Goal: Book appointment/travel/reservation

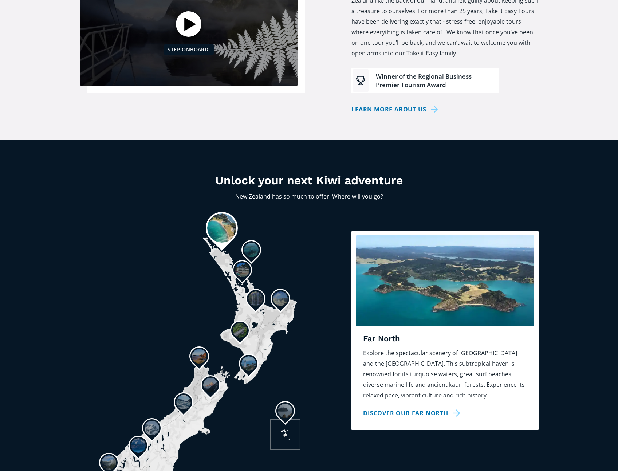
scroll to position [473, 0]
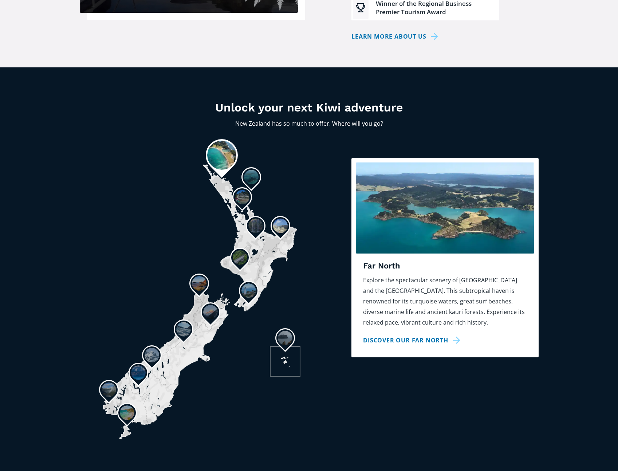
click at [279, 219] on img at bounding box center [280, 226] width 15 height 15
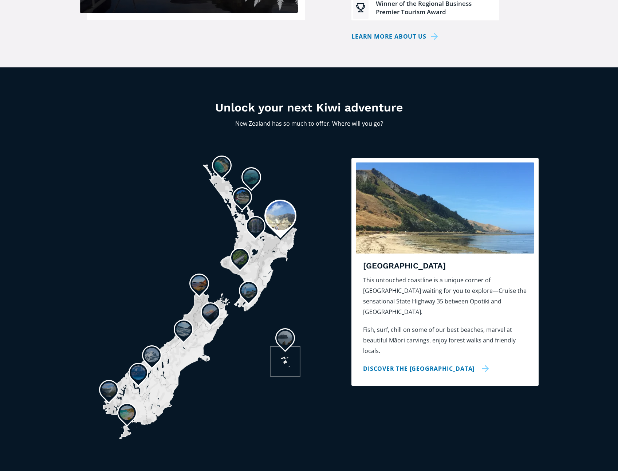
click at [450, 363] on link "Discover the East Cape" at bounding box center [426, 368] width 126 height 11
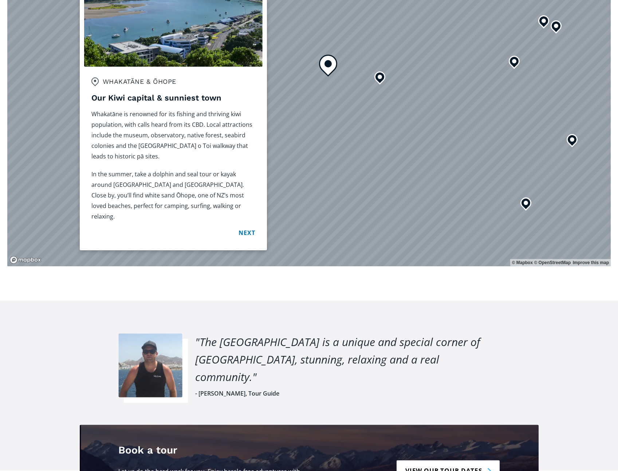
scroll to position [874, 0]
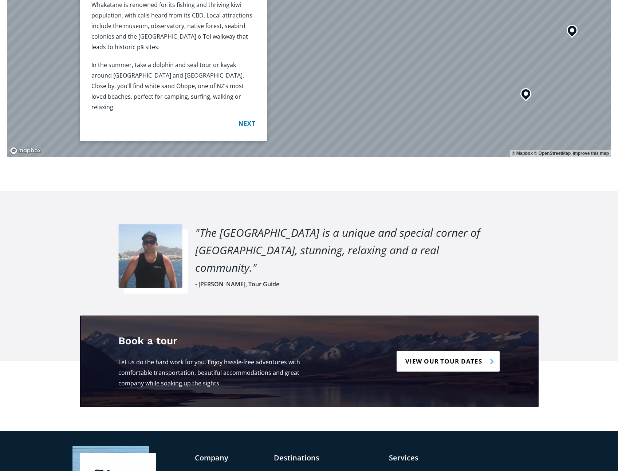
click at [429, 351] on link "View our tour dates" at bounding box center [448, 361] width 103 height 21
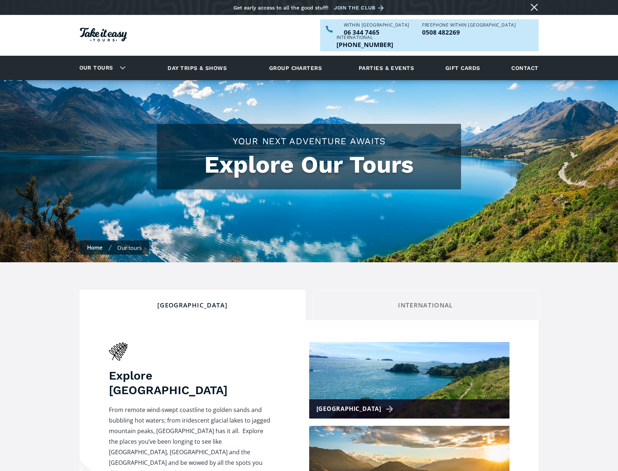
checkbox input "true"
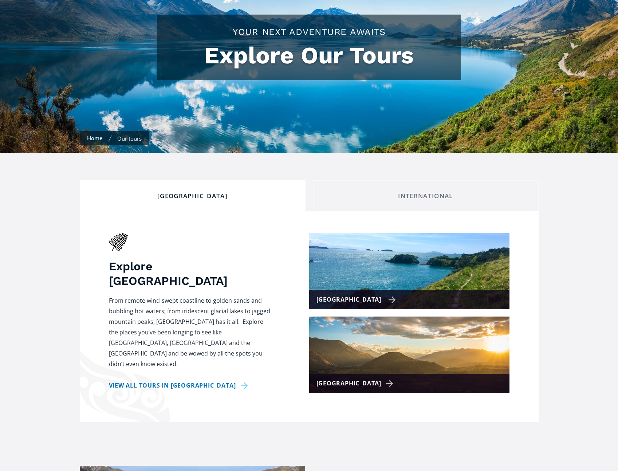
click at [369, 294] on div "[GEOGRAPHIC_DATA]" at bounding box center [357, 299] width 80 height 11
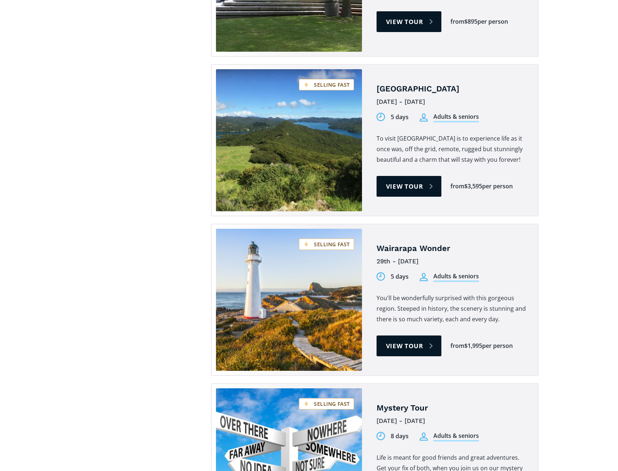
scroll to position [983, 0]
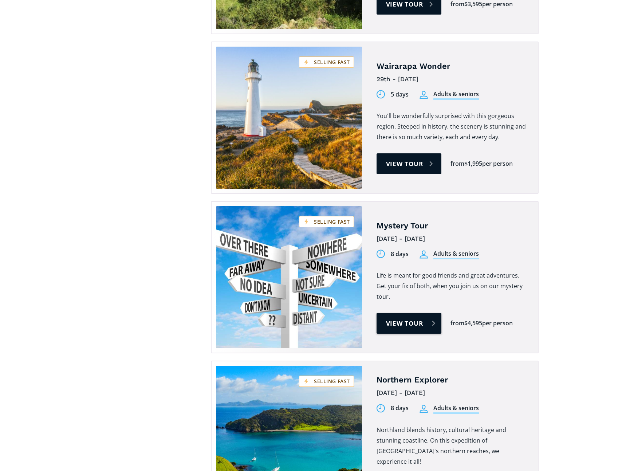
click at [418, 313] on link "View tour" at bounding box center [409, 323] width 65 height 21
